Goal: Task Accomplishment & Management: Use online tool/utility

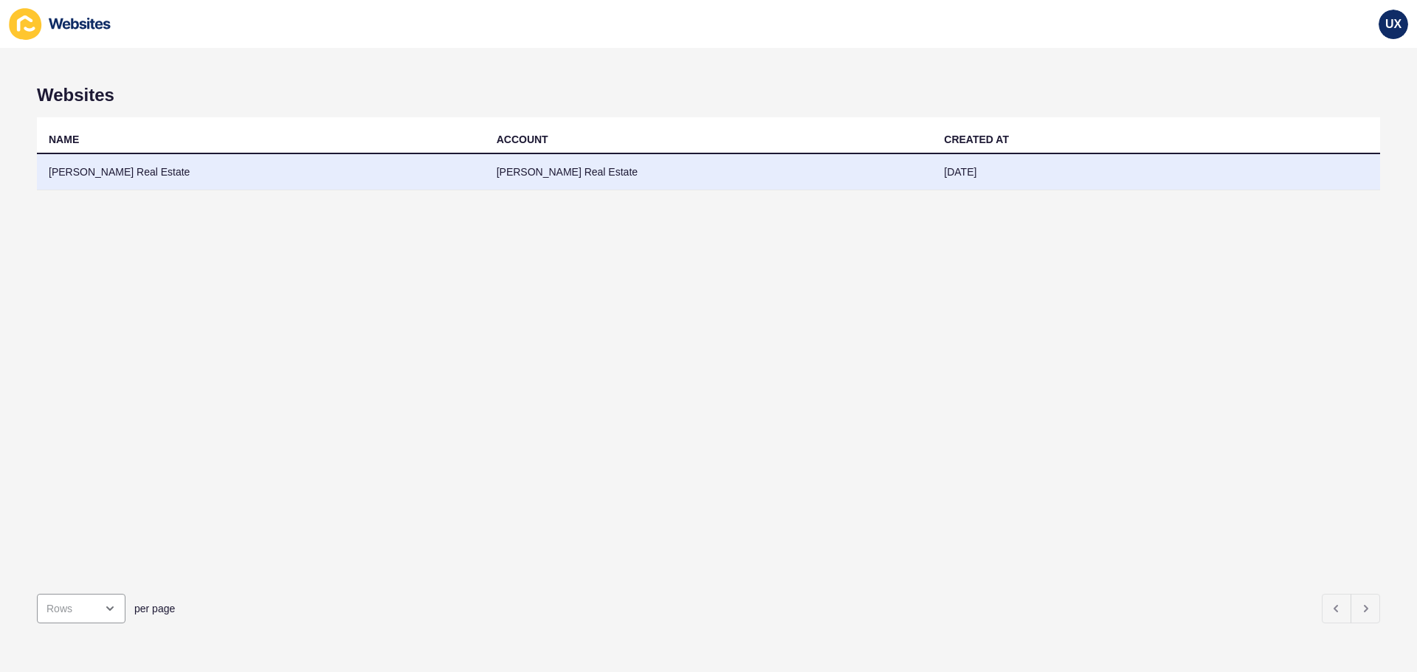
click at [494, 178] on td "[PERSON_NAME] Real Estate" at bounding box center [709, 172] width 448 height 36
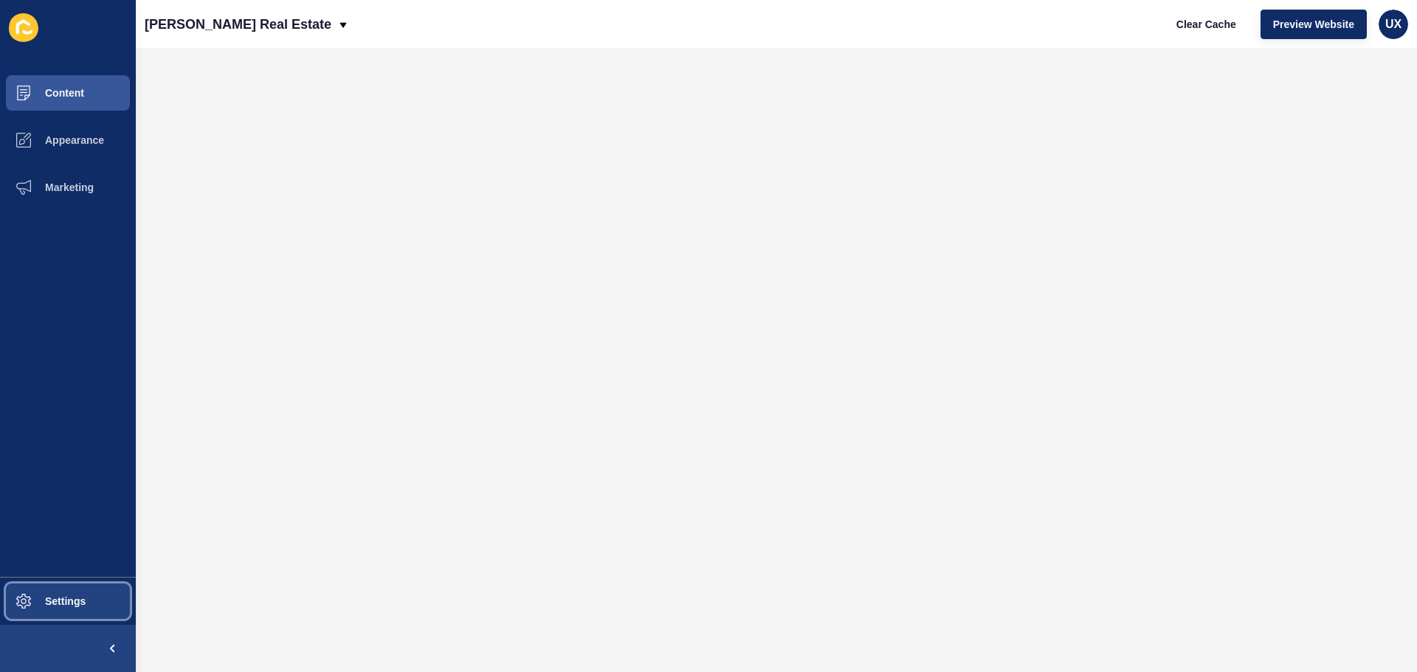
click at [73, 610] on button "Settings" at bounding box center [68, 601] width 136 height 47
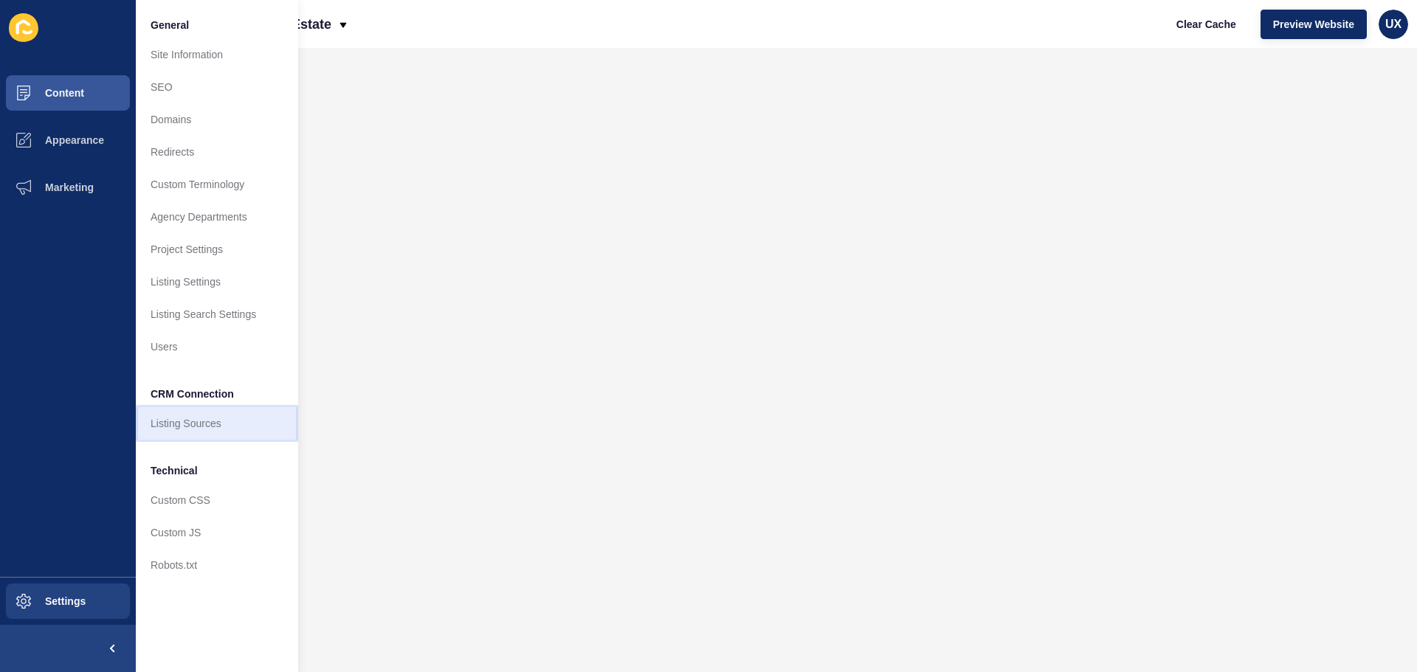
click at [204, 418] on link "Listing Sources" at bounding box center [217, 423] width 162 height 32
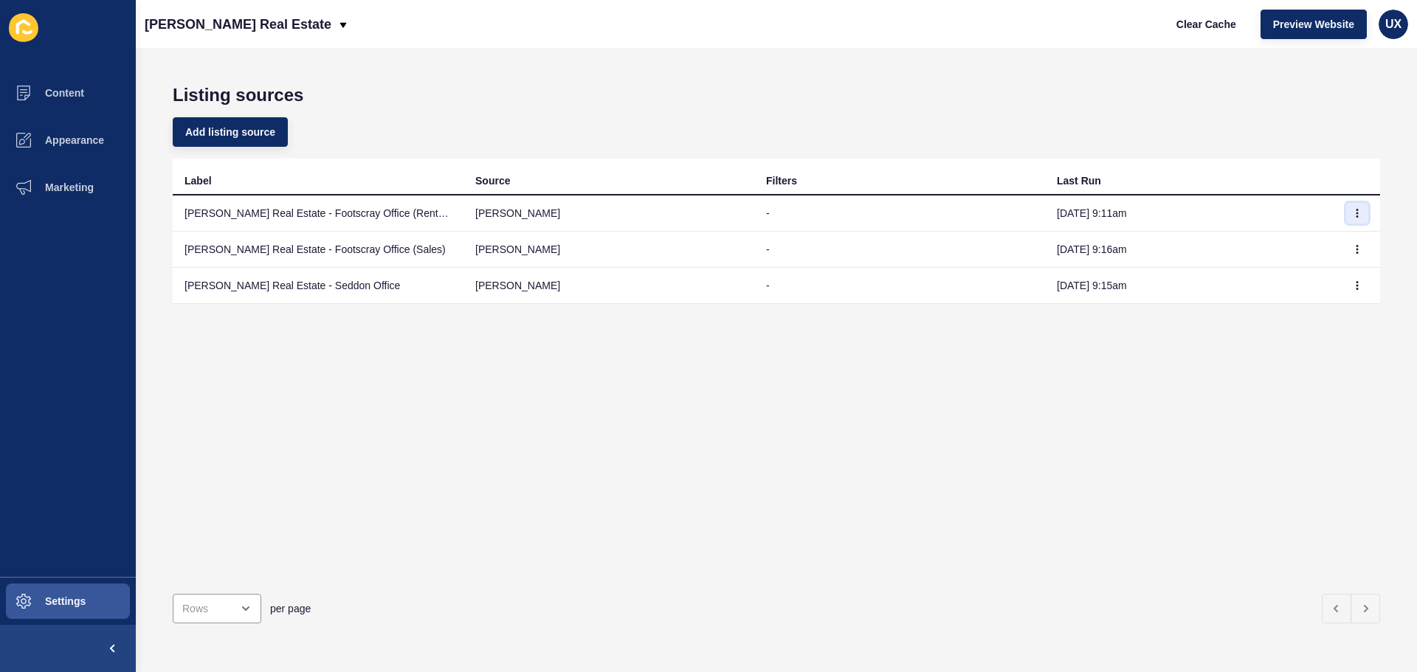
click at [1346, 214] on button "button" at bounding box center [1357, 213] width 22 height 21
click at [1344, 238] on link "Sync now" at bounding box center [1305, 243] width 103 height 32
click at [1352, 252] on icon "button" at bounding box center [1356, 249] width 9 height 9
click at [1287, 280] on link "Sync now" at bounding box center [1305, 279] width 103 height 32
